Goal: Transaction & Acquisition: Purchase product/service

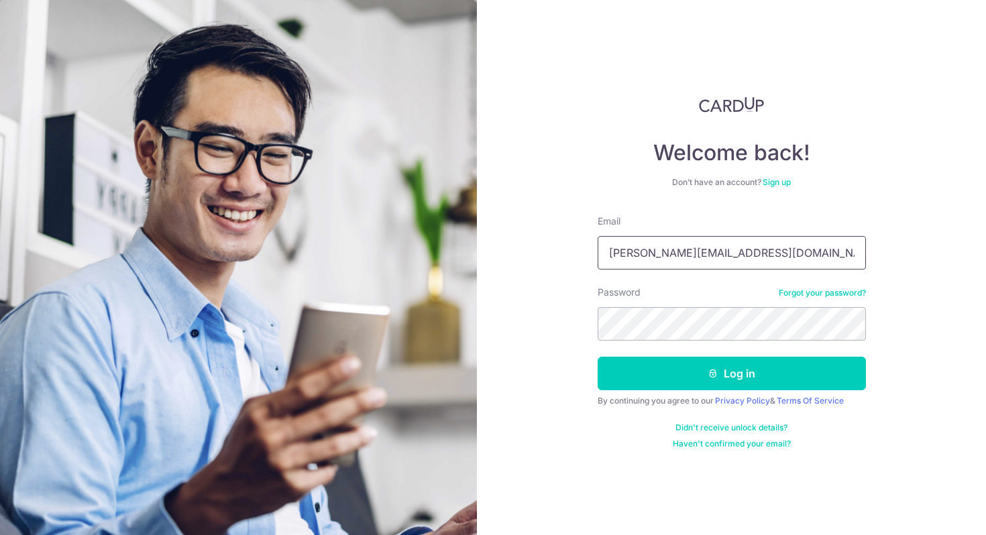
click at [758, 243] on input "mavis.pbp@gmail.com" at bounding box center [732, 253] width 268 height 34
type input "jurichai10@gmail.com"
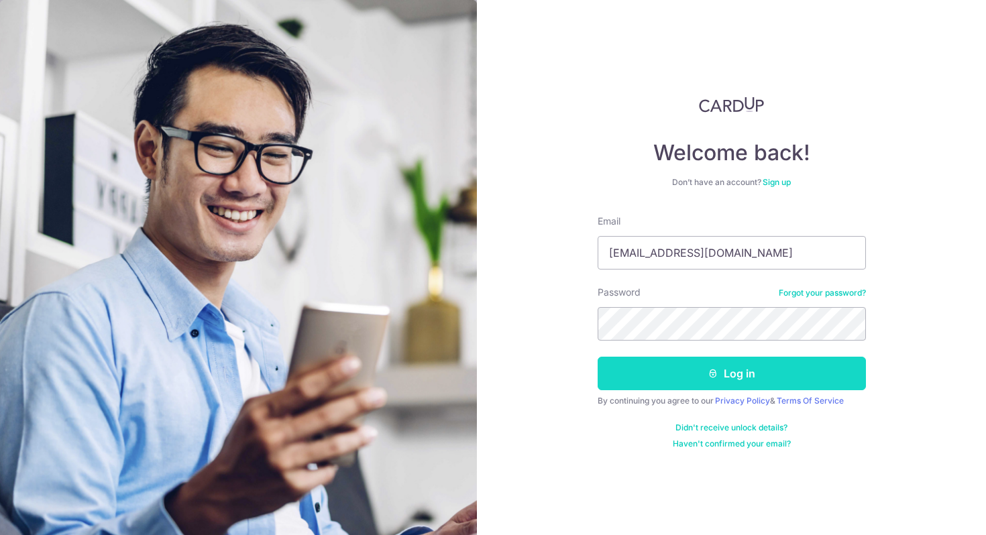
click at [737, 371] on button "Log in" at bounding box center [732, 374] width 268 height 34
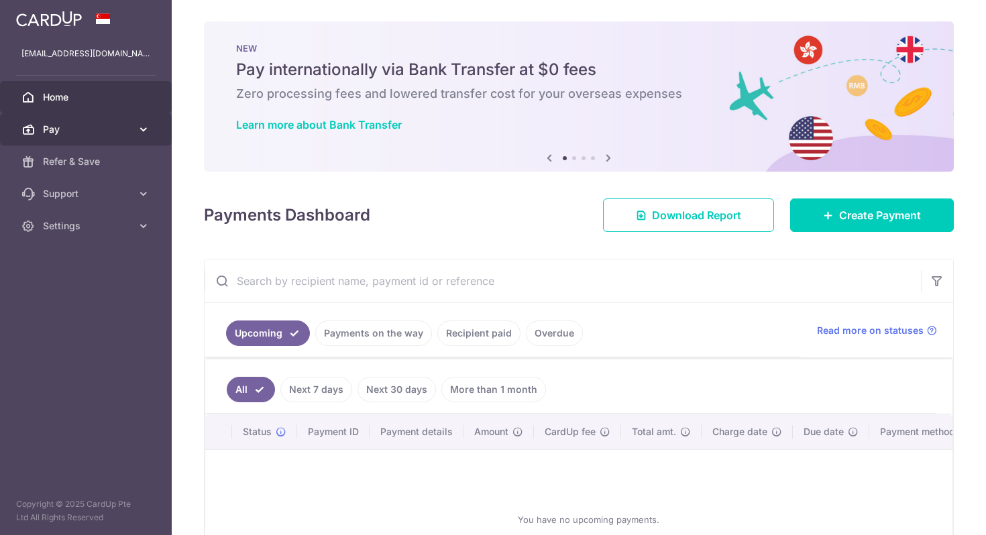
click at [120, 129] on span "Pay" at bounding box center [87, 129] width 89 height 13
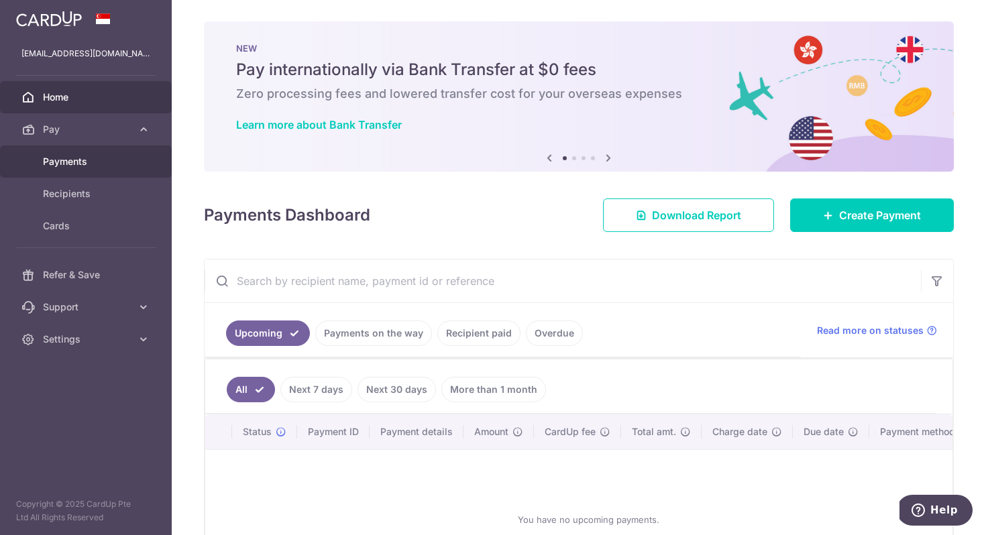
click at [89, 165] on span "Payments" at bounding box center [87, 161] width 89 height 13
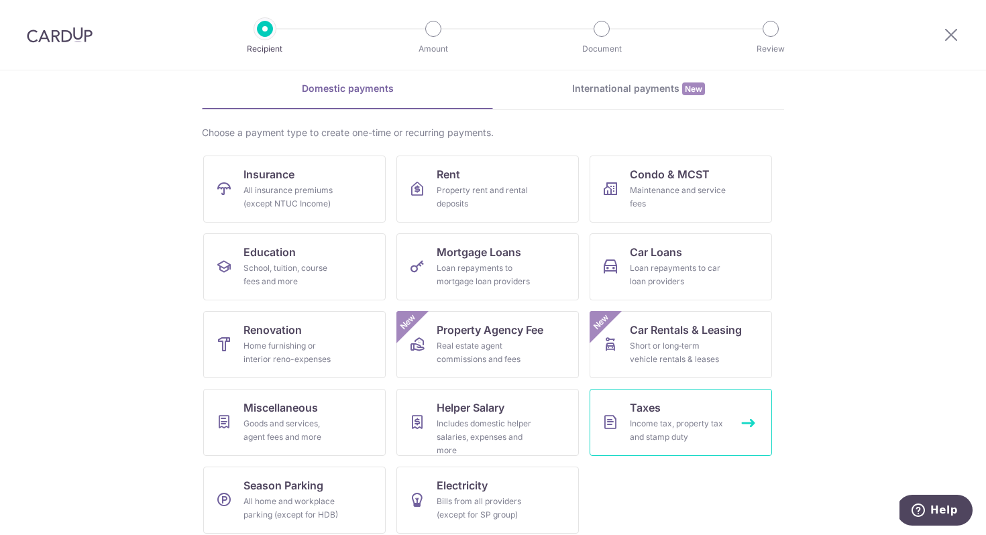
scroll to position [65, 0]
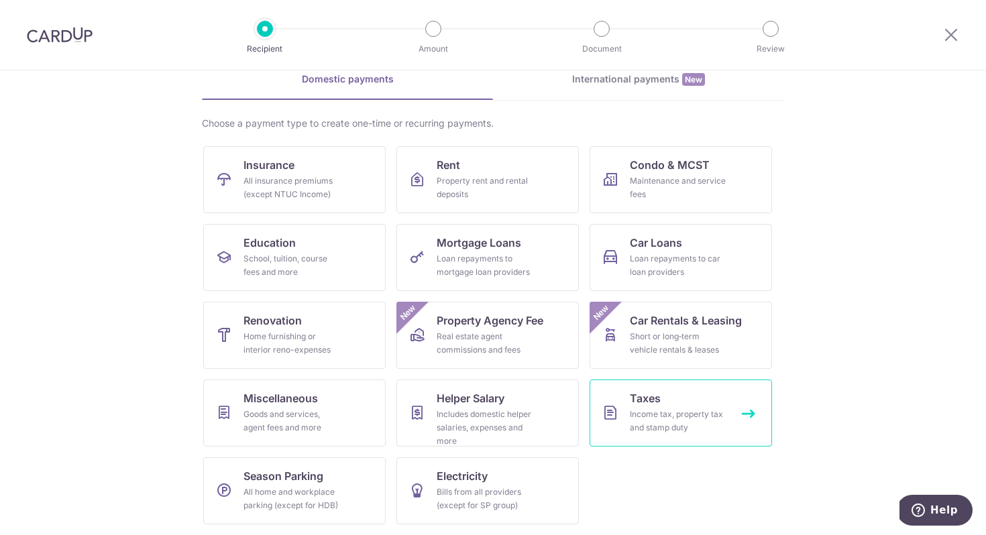
click at [654, 394] on span "Taxes" at bounding box center [645, 398] width 31 height 16
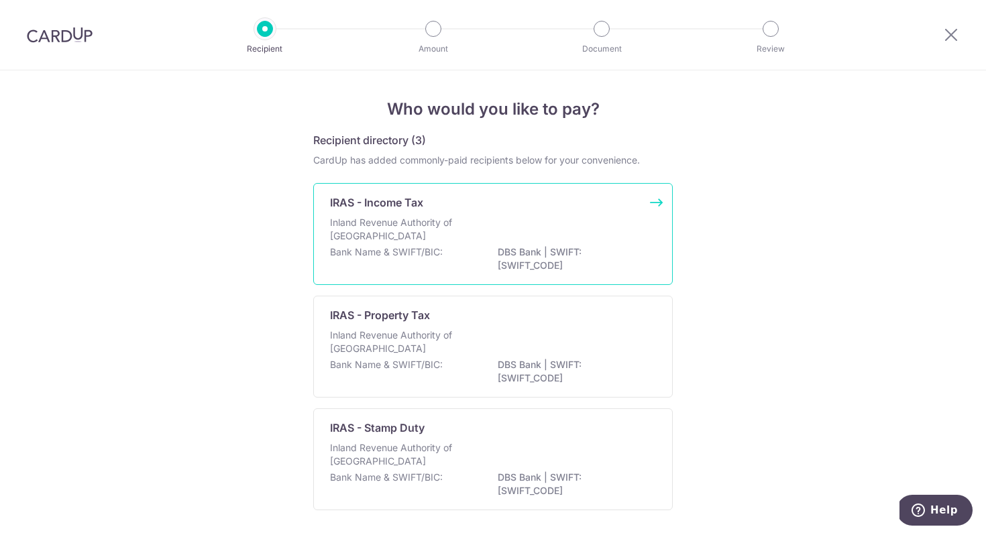
click at [431, 217] on p "Inland Revenue Authority of Singapore" at bounding box center [401, 229] width 142 height 27
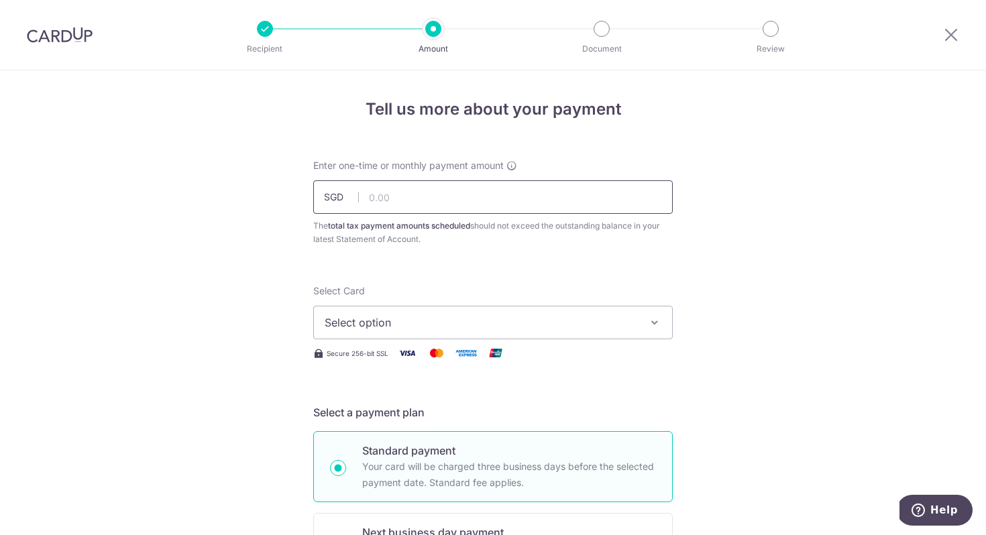
click at [495, 199] on input "text" at bounding box center [493, 197] width 360 height 34
type input "7,000.00"
click at [468, 328] on span "Select option" at bounding box center [481, 323] width 313 height 16
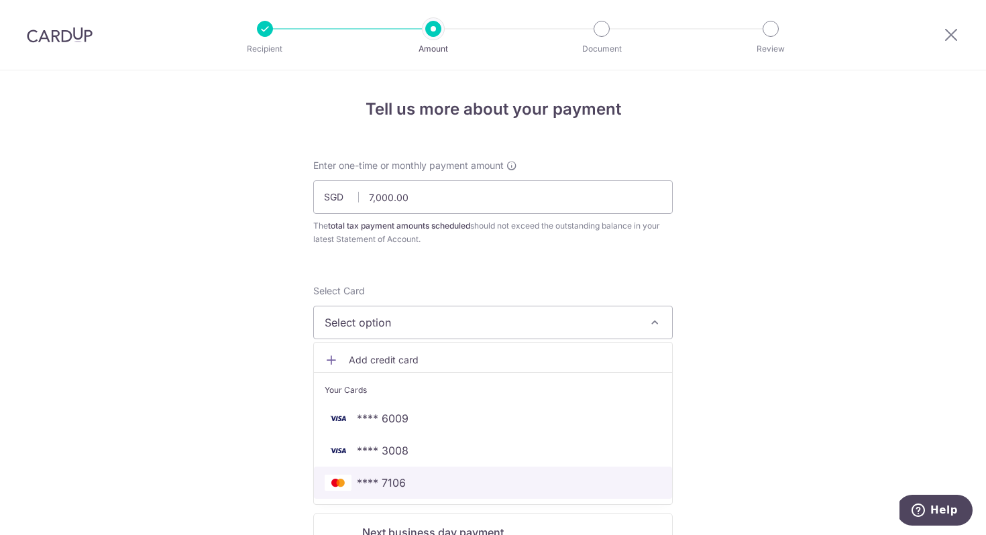
click at [437, 489] on span "**** 7106" at bounding box center [493, 483] width 337 height 16
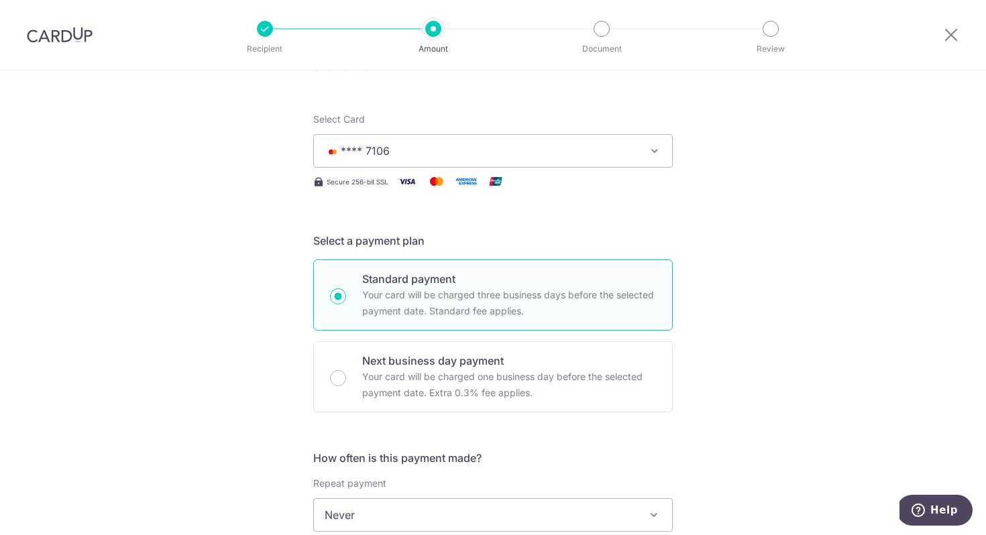
scroll to position [426, 0]
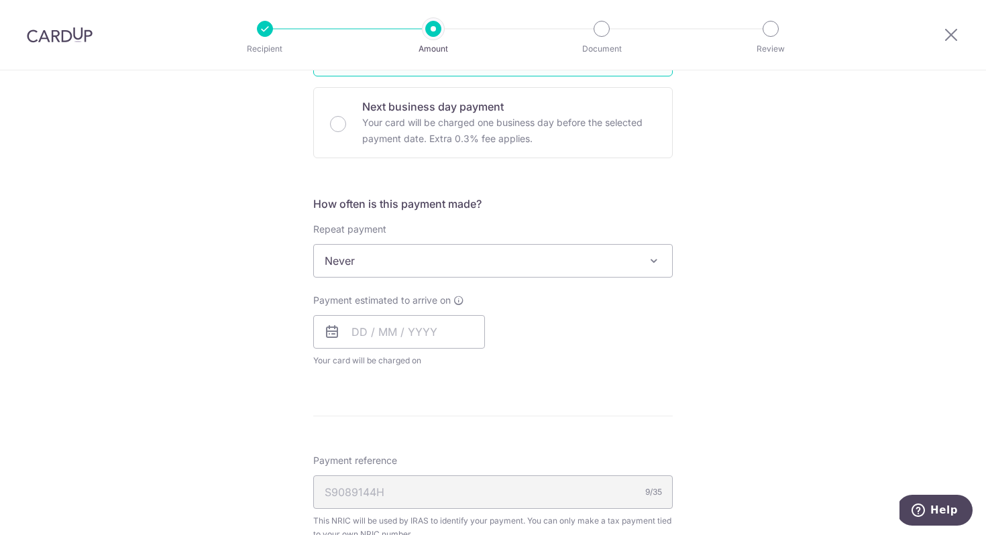
click at [390, 254] on span "Never" at bounding box center [493, 261] width 358 height 32
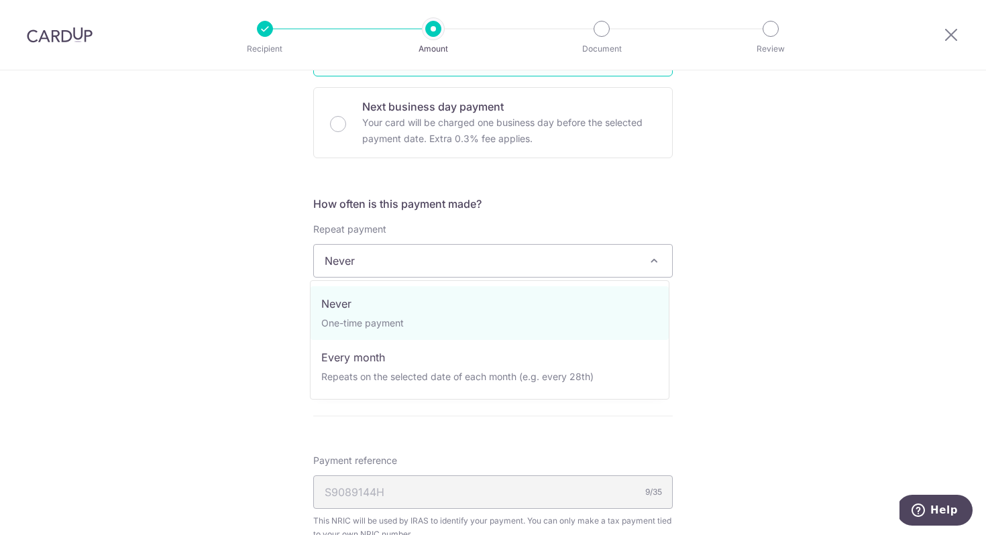
click at [877, 263] on div "Tell us more about your payment Enter one-time or monthly payment amount SGD 7,…" at bounding box center [493, 267] width 986 height 1246
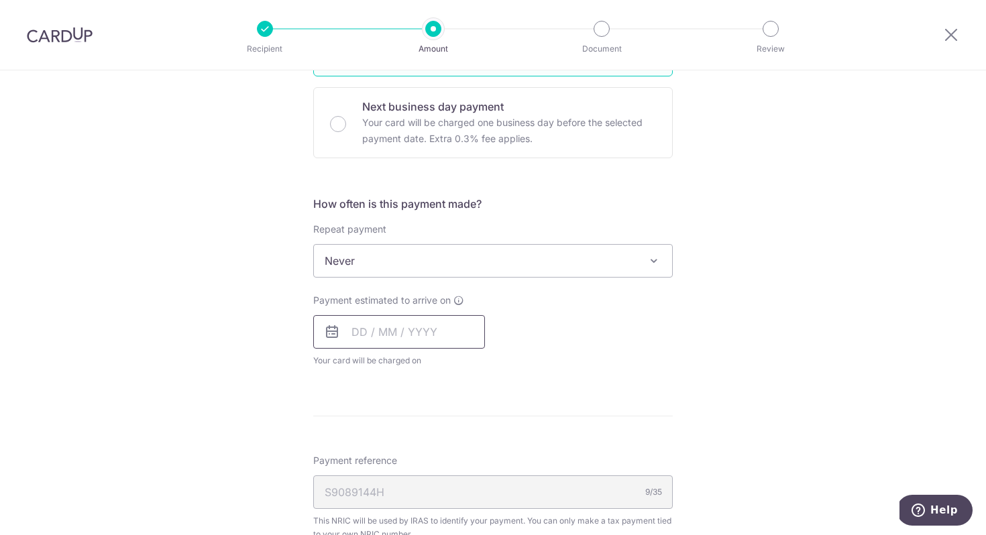
click at [350, 336] on input "text" at bounding box center [399, 332] width 172 height 34
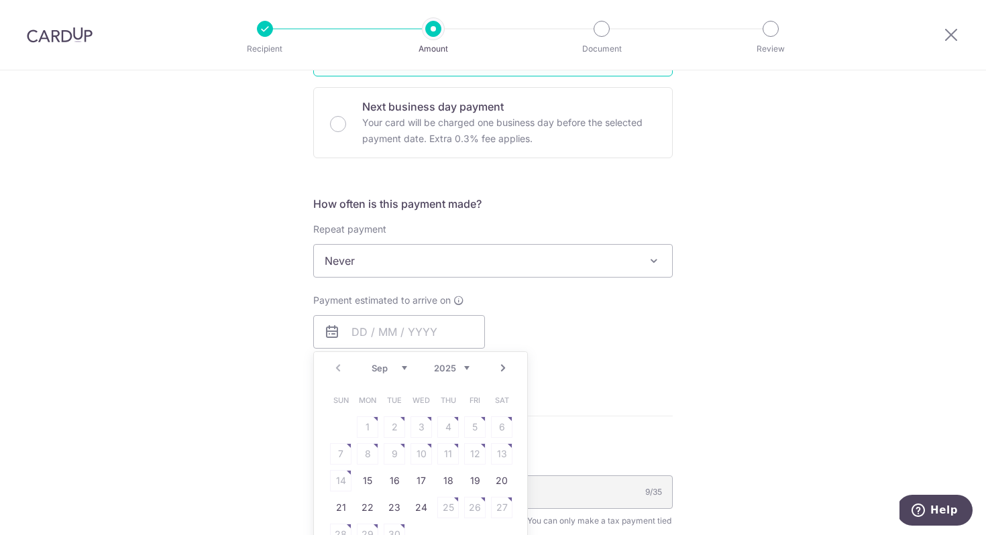
click at [411, 479] on link "17" at bounding box center [421, 480] width 21 height 21
type input "[DATE]"
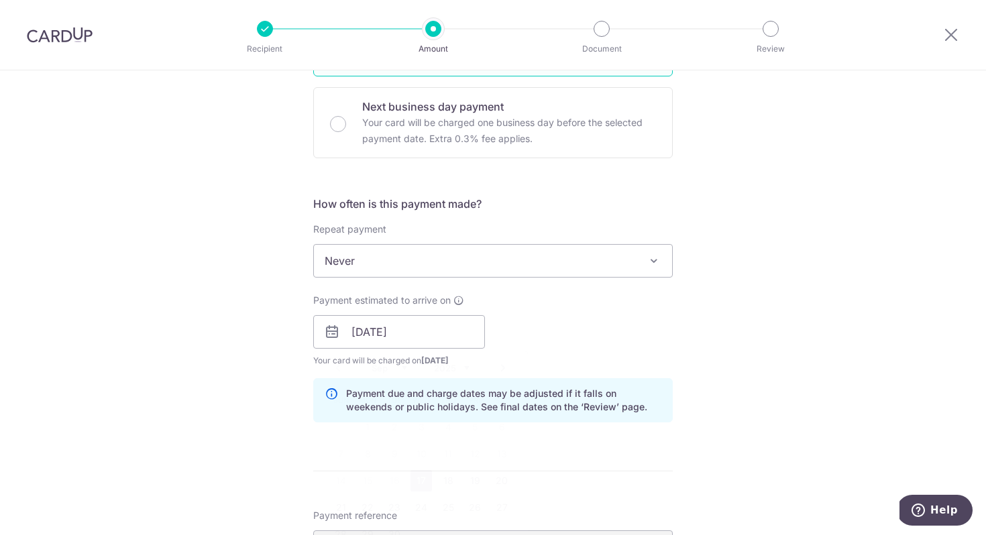
click at [634, 309] on div "Payment estimated to arrive on 17/09/2025 Prev Next Sep Oct Nov Dec 2025 2026 2…" at bounding box center [493, 331] width 376 height 74
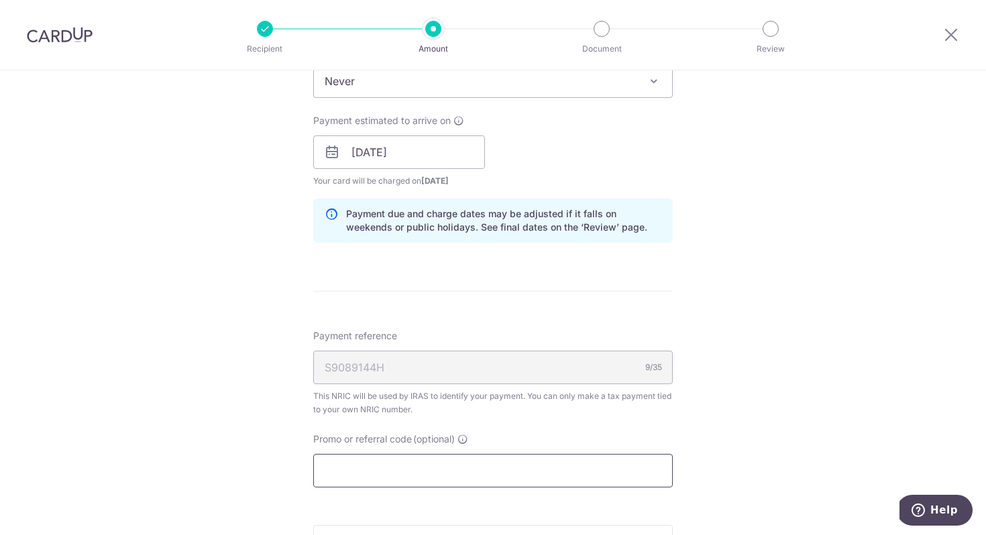
click at [378, 475] on input "Promo or referral code (optional)" at bounding box center [493, 471] width 360 height 34
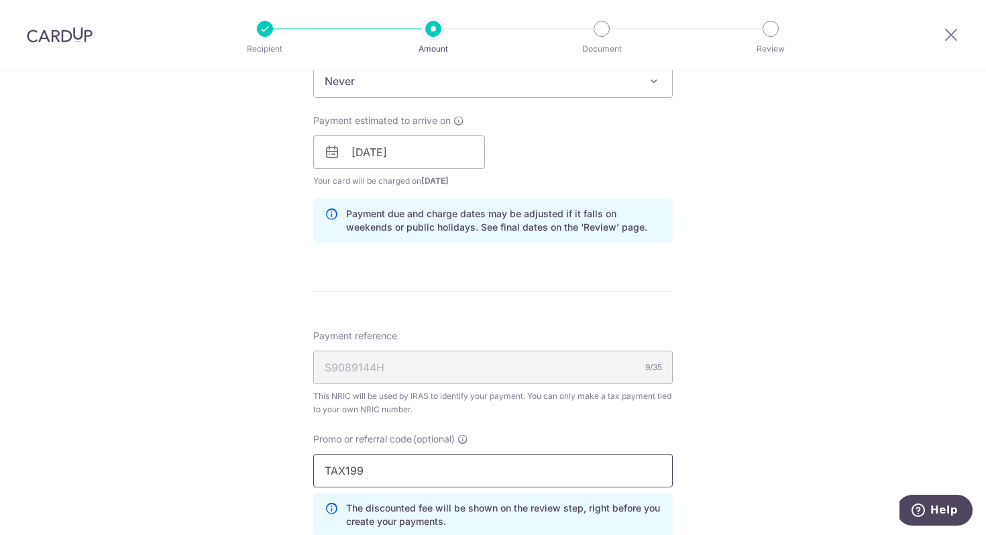
type input "TAX199"
click at [831, 373] on div "Tell us more about your payment Enter one-time or monthly payment amount SGD 7,…" at bounding box center [493, 145] width 986 height 1361
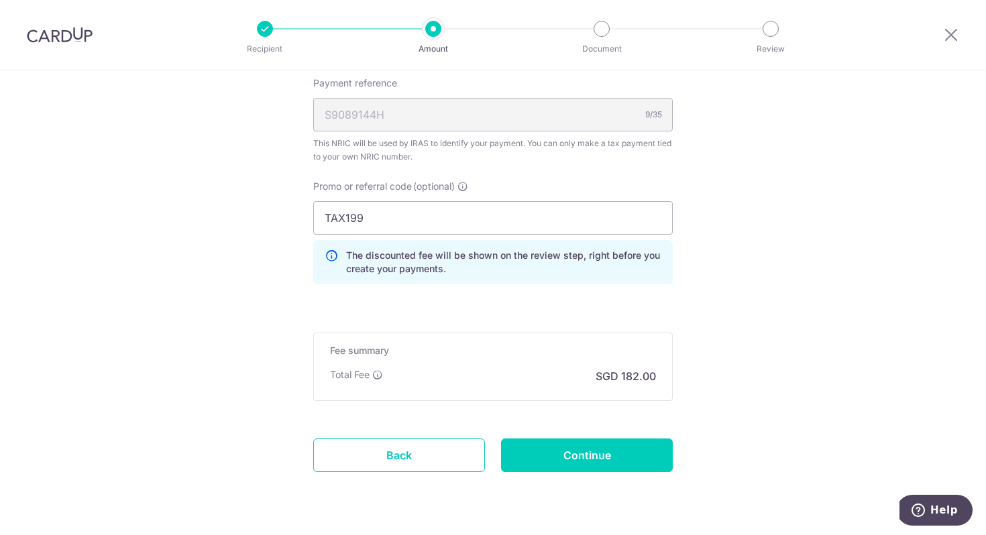
scroll to position [868, 0]
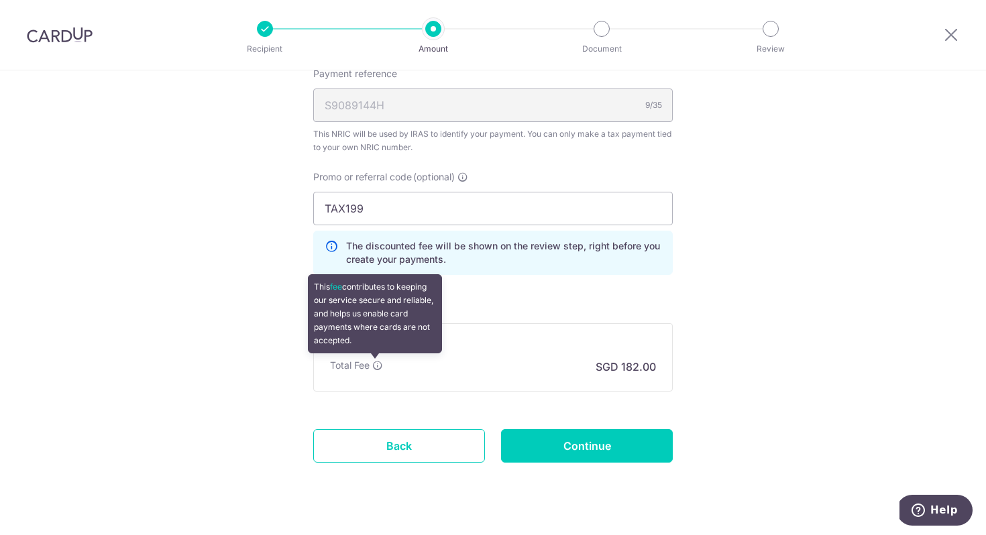
click at [374, 363] on icon at bounding box center [377, 365] width 11 height 11
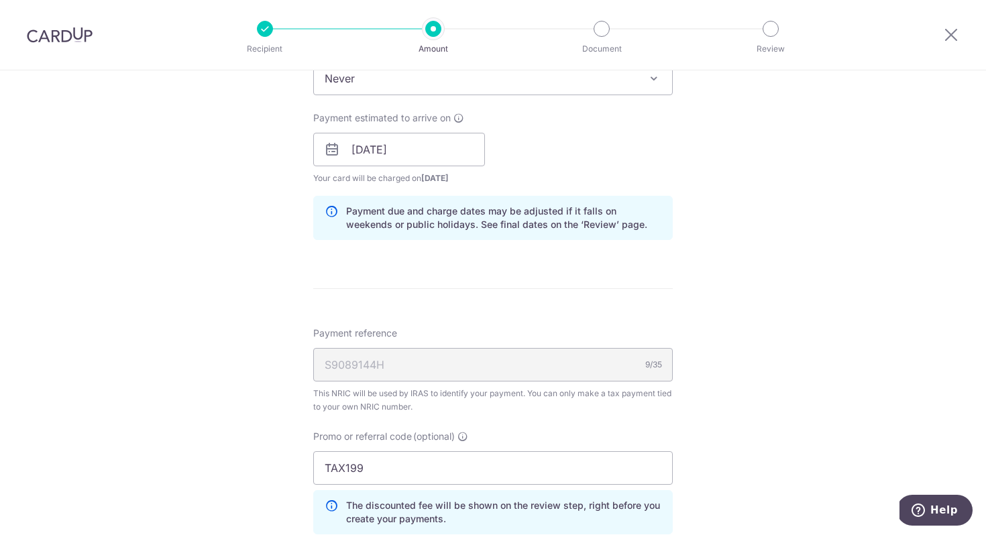
scroll to position [864, 0]
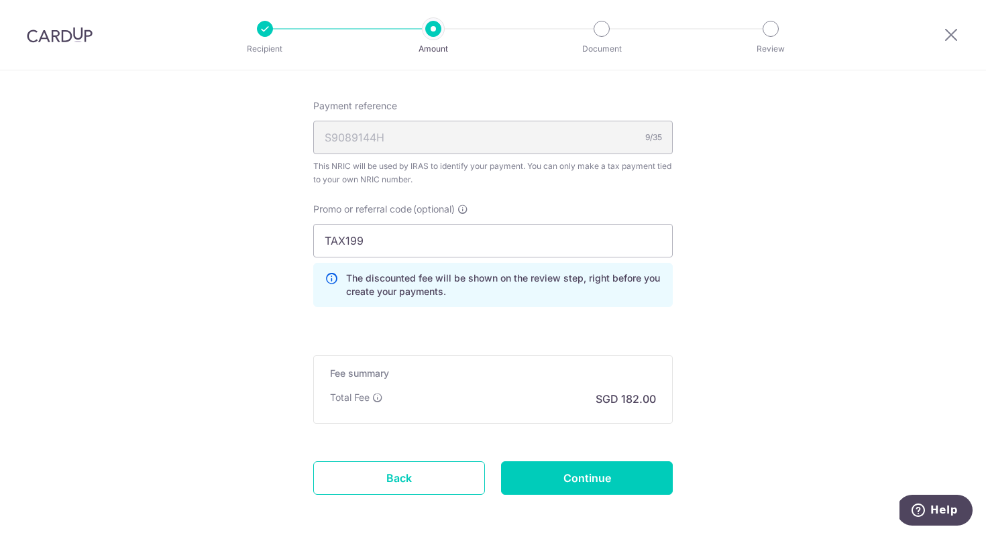
drag, startPoint x: 435, startPoint y: 281, endPoint x: 488, endPoint y: 299, distance: 56.0
click at [488, 299] on div "The discounted fee will be shown on the review step, right before you create yo…" at bounding box center [493, 285] width 360 height 44
click at [561, 478] on input "Continue" at bounding box center [587, 479] width 172 height 34
type input "Create Schedule"
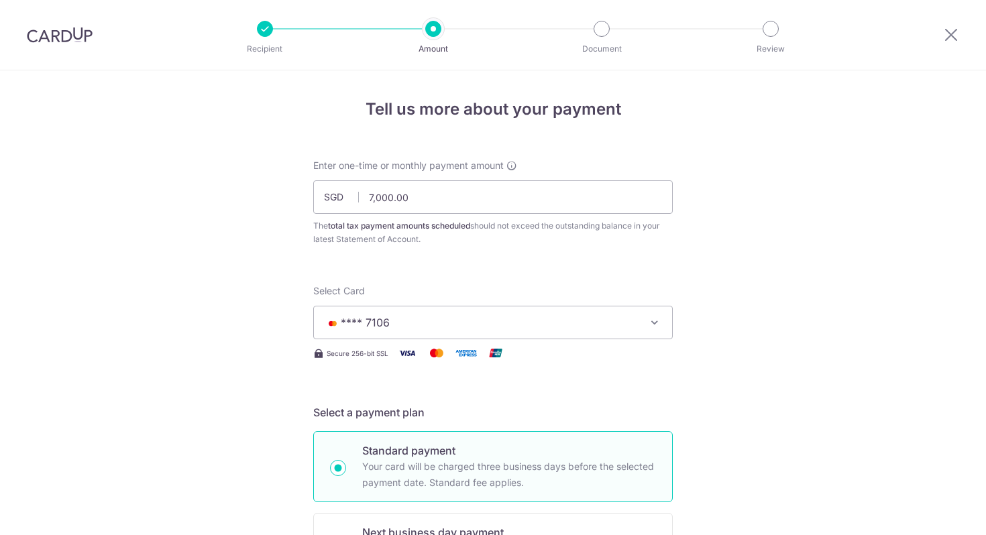
scroll to position [915, 0]
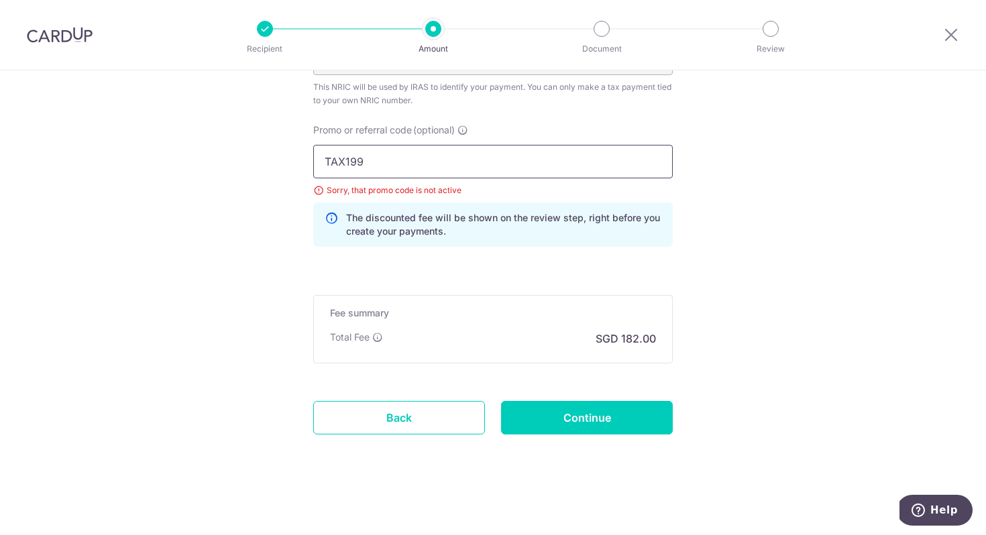
click at [387, 162] on input "TAX199" at bounding box center [493, 162] width 360 height 34
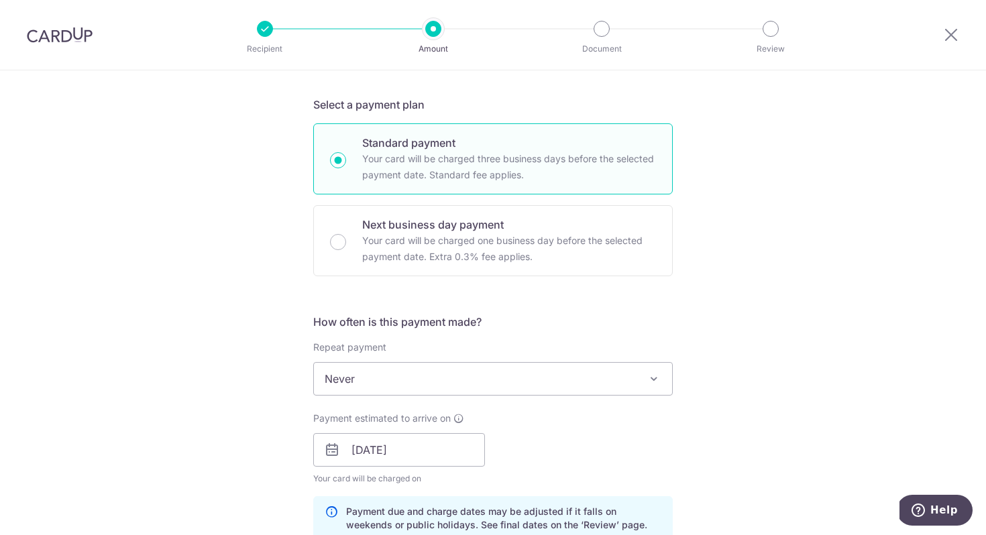
scroll to position [602, 0]
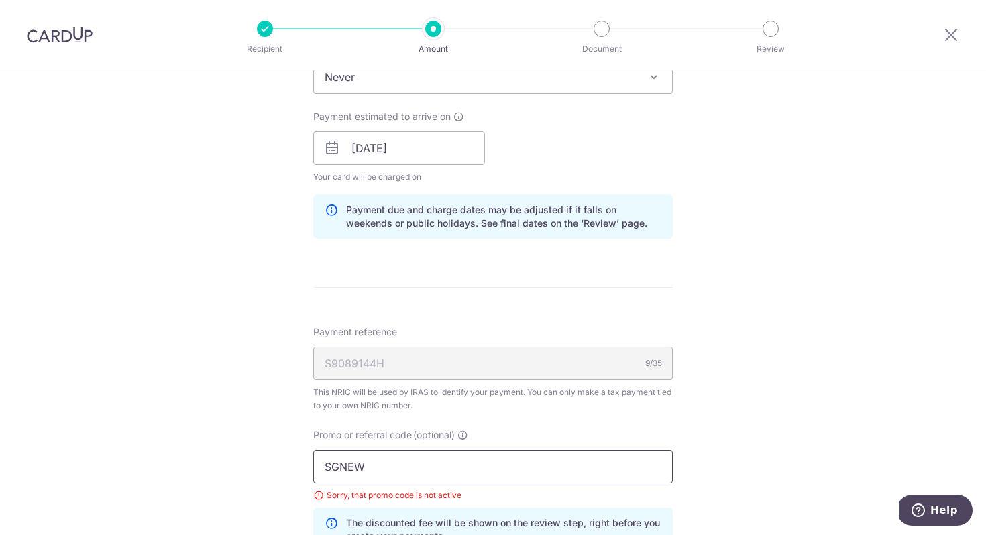
type input "SGNEW"
click at [944, 484] on div "Tell us more about your payment Enter one-time or monthly payment amount SGD 7,…" at bounding box center [493, 151] width 986 height 1380
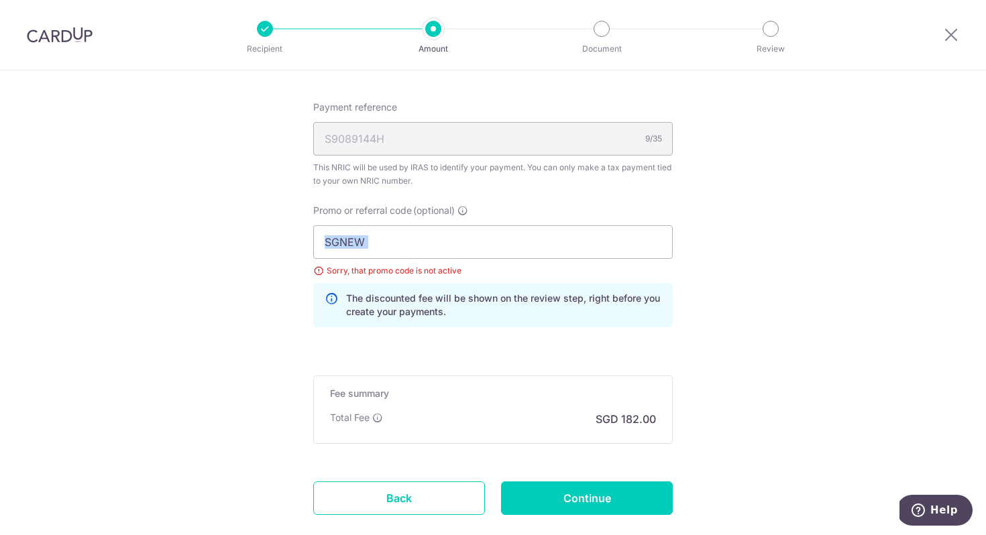
scroll to position [902, 0]
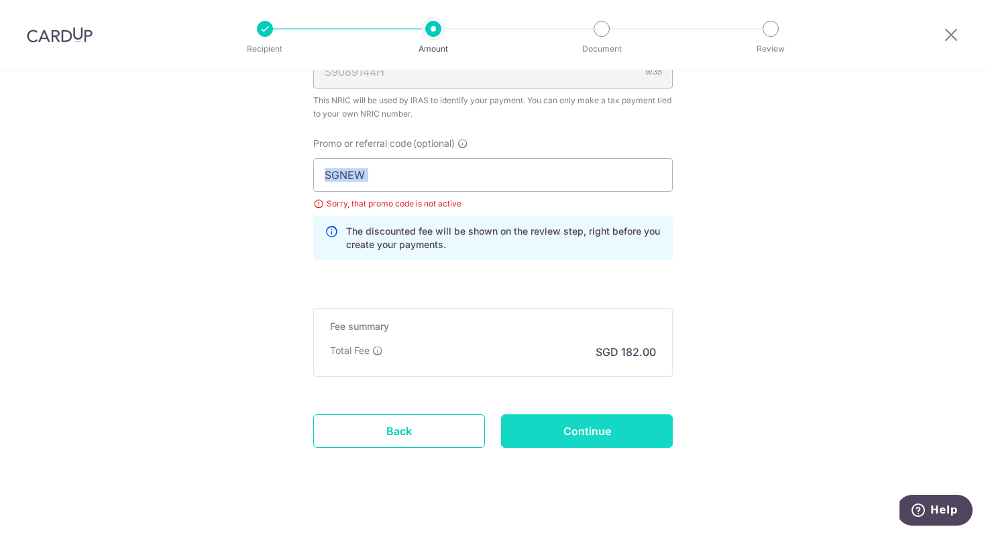
click at [610, 431] on input "Continue" at bounding box center [587, 432] width 172 height 34
type input "Update Schedule"
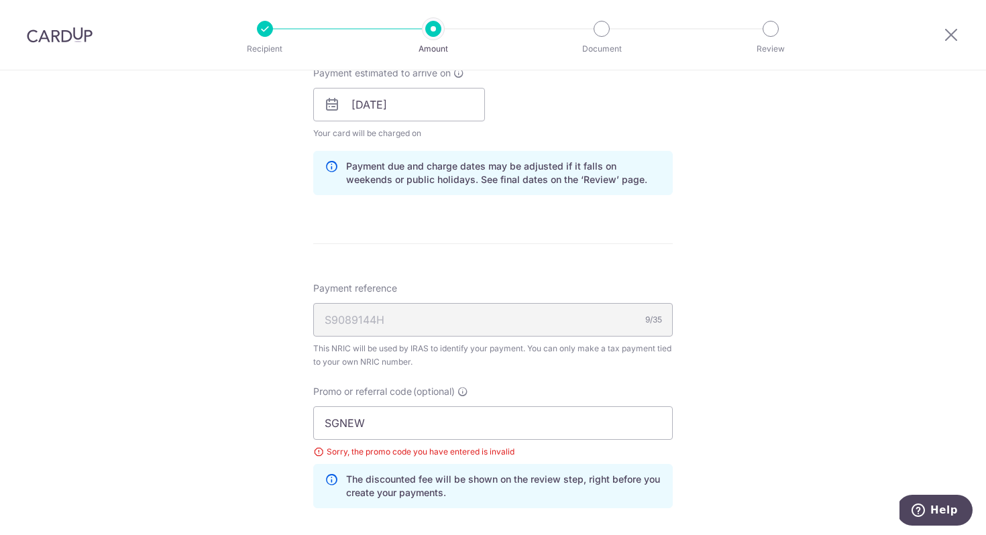
scroll to position [915, 0]
